Goal: Check status: Check status

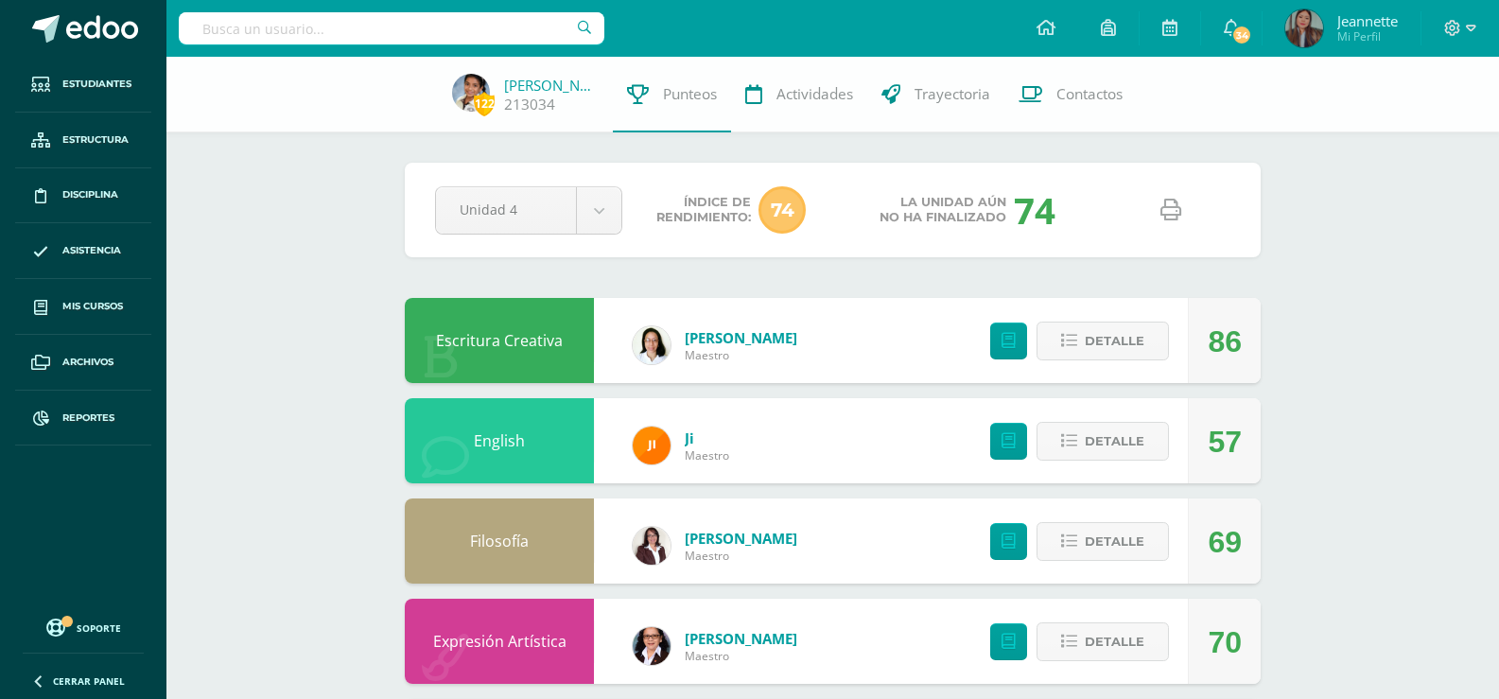
click at [446, 19] on input "text" at bounding box center [392, 28] width 426 height 32
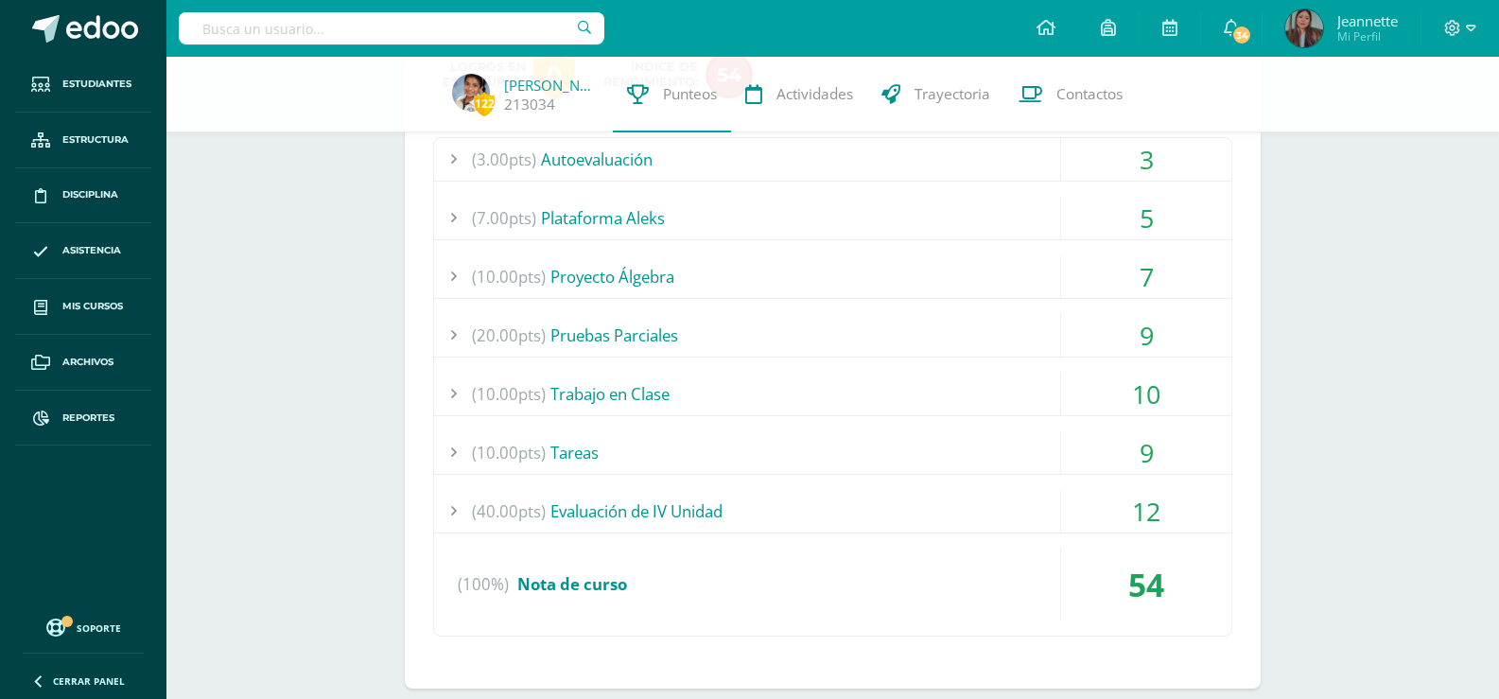
scroll to position [753, 0]
type input "kers"
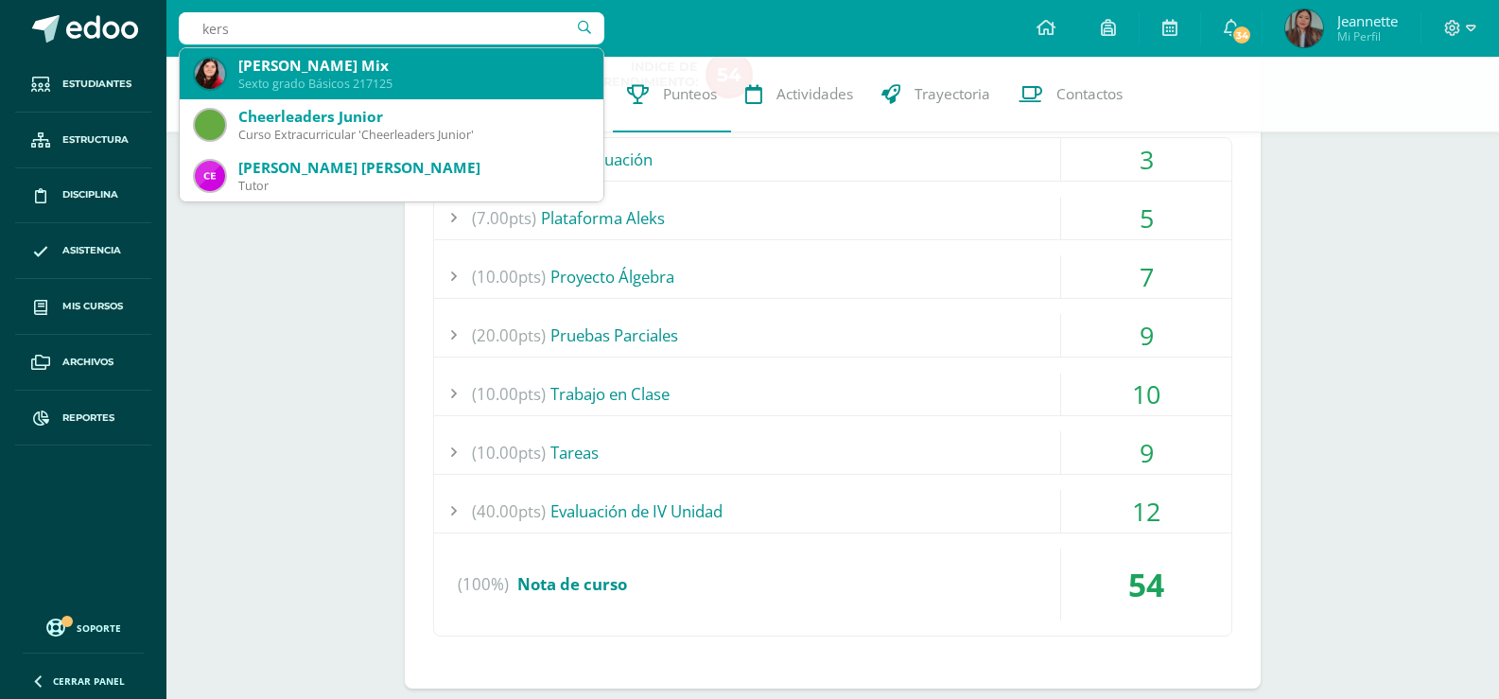
click at [455, 56] on div "Kerstin Dahinten Mix" at bounding box center [413, 66] width 350 height 20
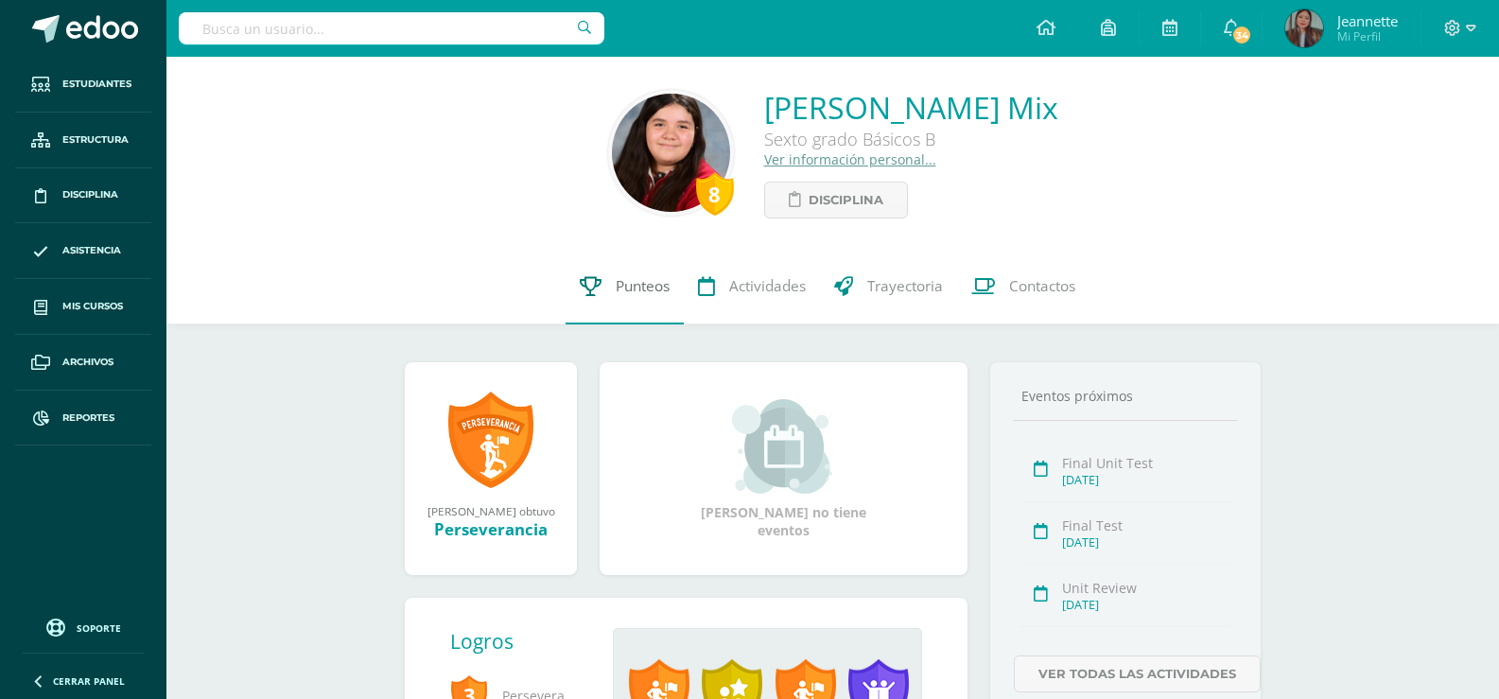
click at [618, 287] on link "Punteos" at bounding box center [625, 287] width 118 height 76
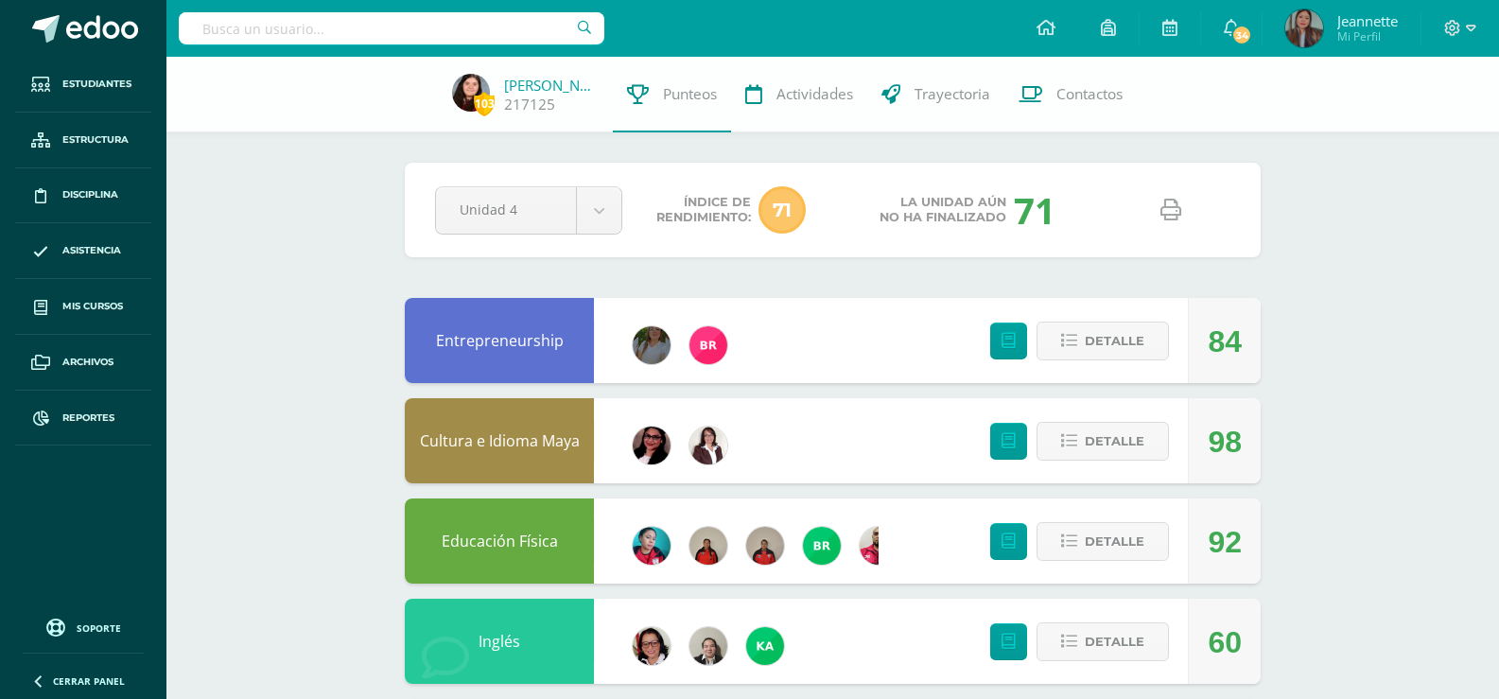
click at [1170, 208] on icon at bounding box center [1171, 210] width 21 height 21
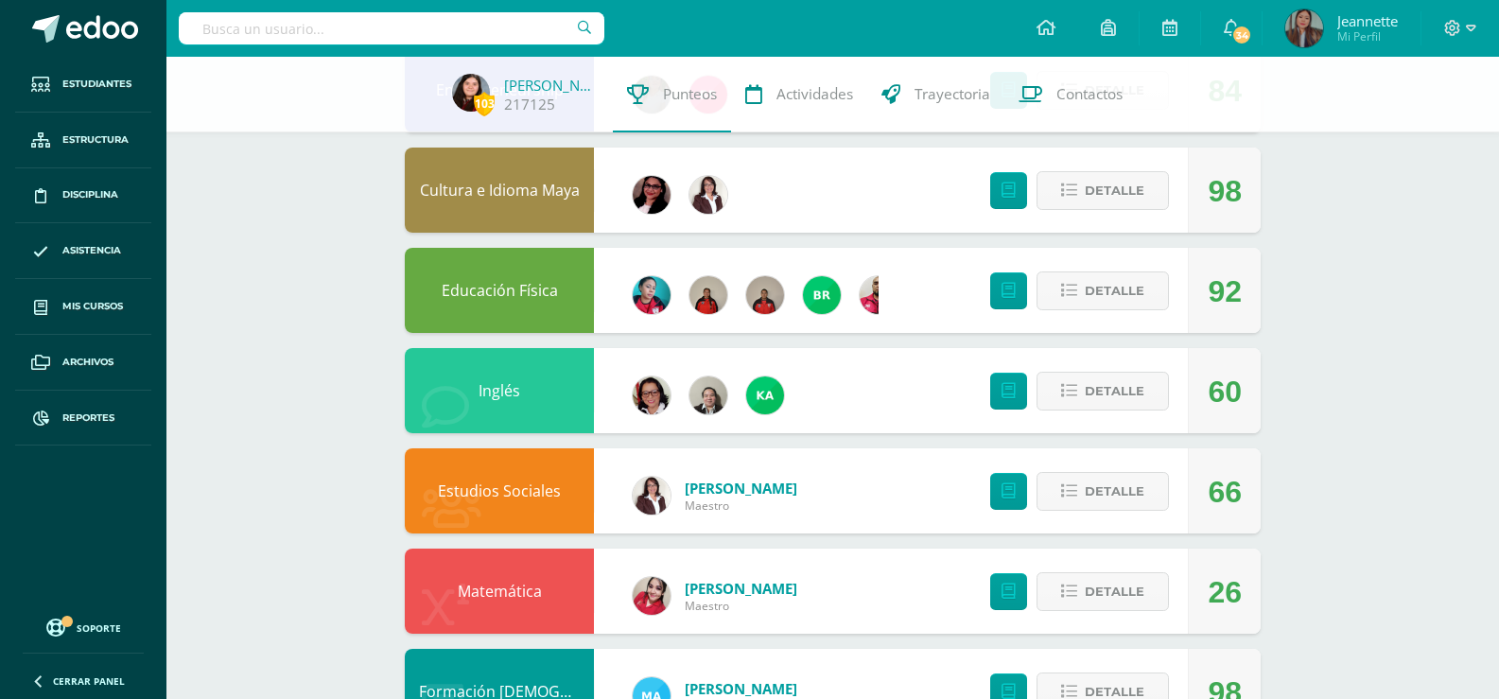
scroll to position [284, 0]
